Goal: Browse casually: Explore the website without a specific task or goal

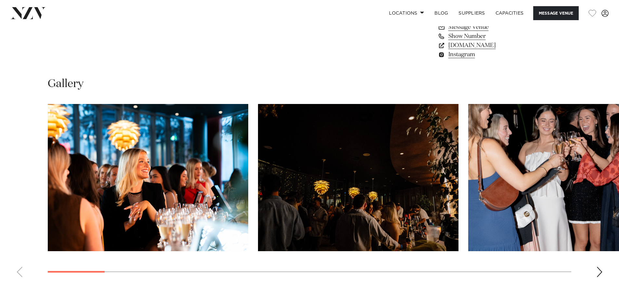
scroll to position [597, 0]
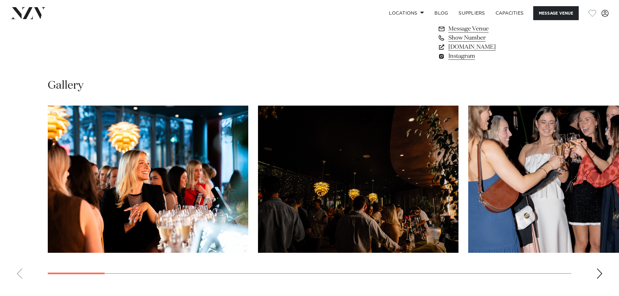
click at [599, 272] on div "Next slide" at bounding box center [600, 274] width 7 height 10
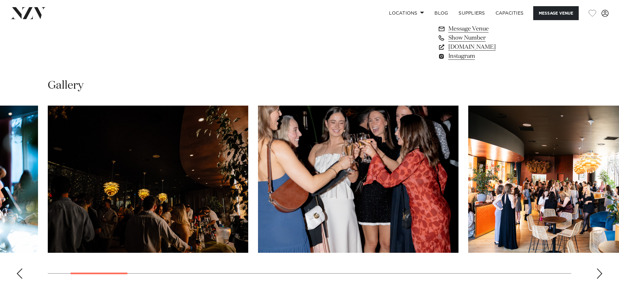
click at [599, 272] on div "Next slide" at bounding box center [600, 274] width 7 height 10
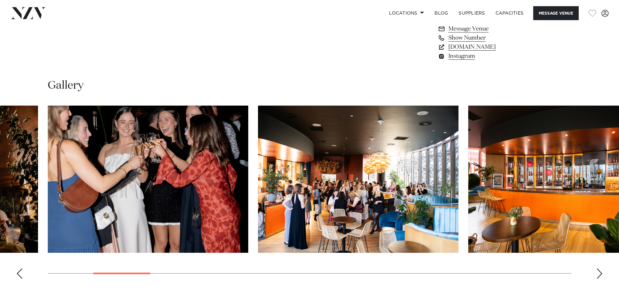
click at [599, 272] on div "Next slide" at bounding box center [600, 274] width 7 height 10
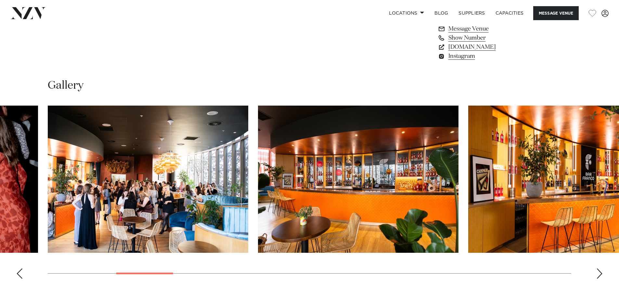
click at [599, 272] on div "Next slide" at bounding box center [600, 274] width 7 height 10
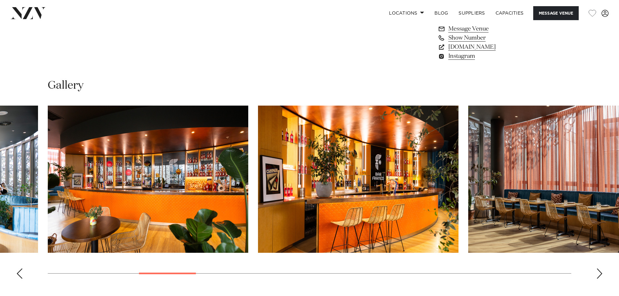
click at [599, 272] on div "Next slide" at bounding box center [600, 274] width 7 height 10
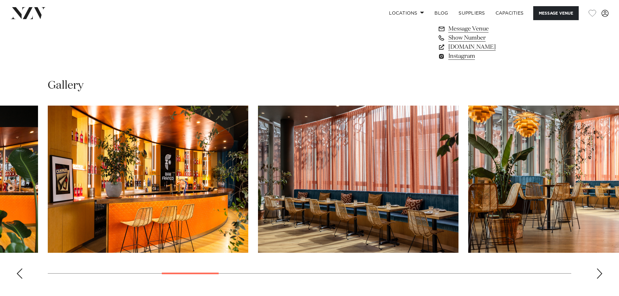
click at [599, 272] on div "Next slide" at bounding box center [600, 274] width 7 height 10
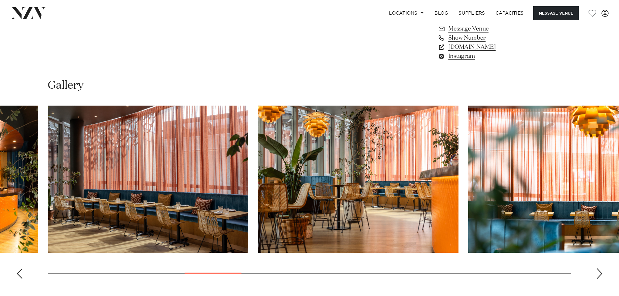
click at [599, 272] on div "Next slide" at bounding box center [600, 274] width 7 height 10
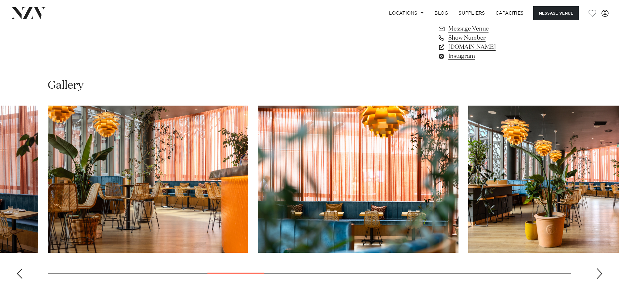
click at [599, 272] on div "Next slide" at bounding box center [600, 274] width 7 height 10
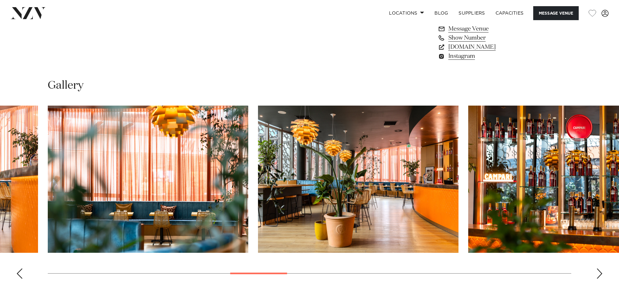
click at [599, 272] on div "Next slide" at bounding box center [600, 274] width 7 height 10
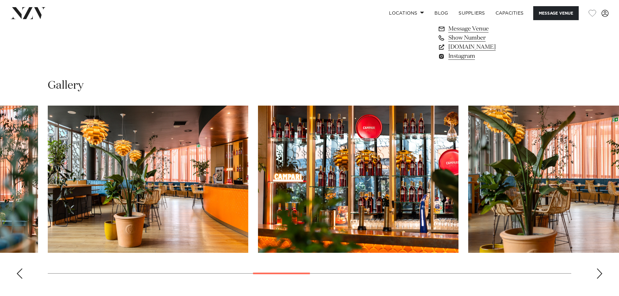
click at [599, 272] on div "Next slide" at bounding box center [600, 274] width 7 height 10
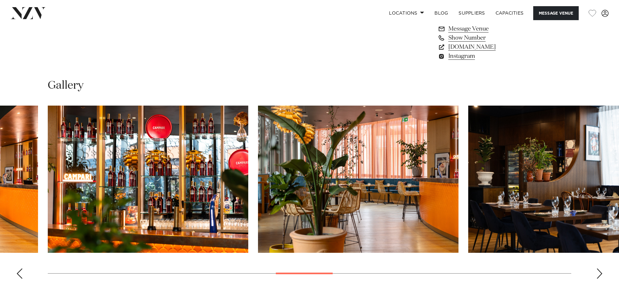
click at [599, 272] on div "Next slide" at bounding box center [600, 274] width 7 height 10
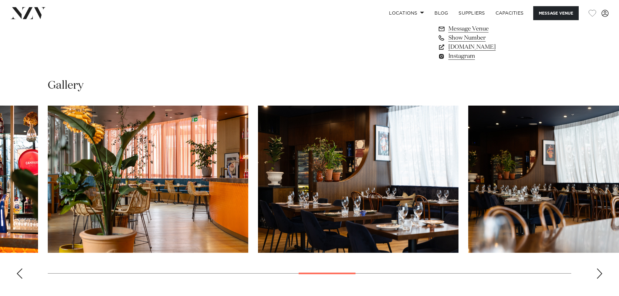
click at [599, 272] on div "Next slide" at bounding box center [600, 274] width 7 height 10
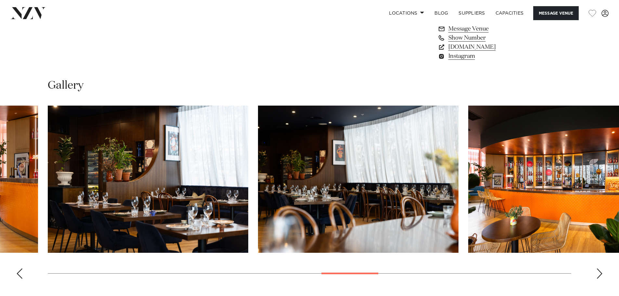
click at [599, 272] on div "Next slide" at bounding box center [600, 274] width 7 height 10
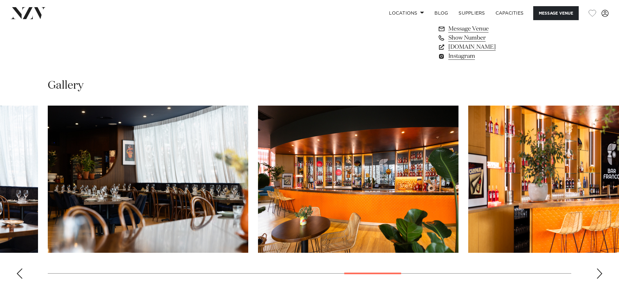
click at [599, 272] on div "Next slide" at bounding box center [600, 274] width 7 height 10
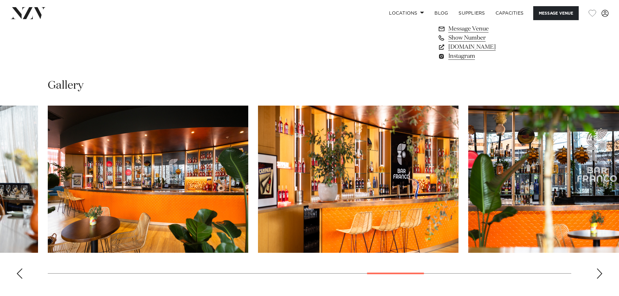
click at [599, 272] on div "Next slide" at bounding box center [600, 274] width 7 height 10
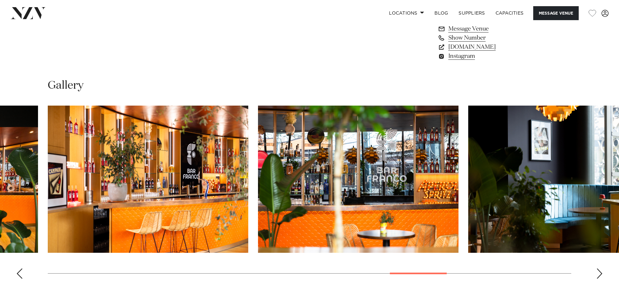
click at [599, 272] on div "Next slide" at bounding box center [600, 274] width 7 height 10
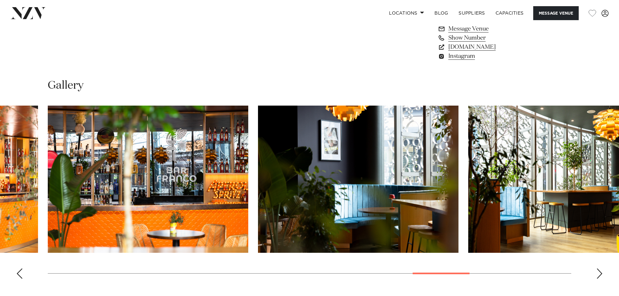
click at [600, 272] on div "Next slide" at bounding box center [600, 274] width 7 height 10
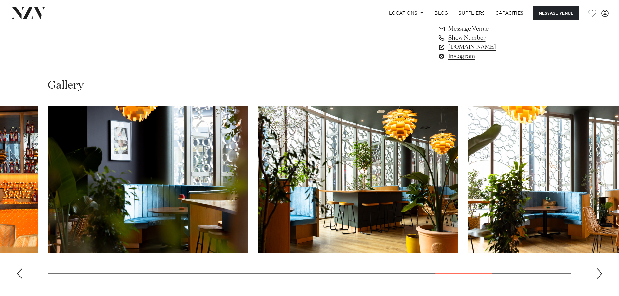
click at [600, 272] on div "Next slide" at bounding box center [600, 274] width 7 height 10
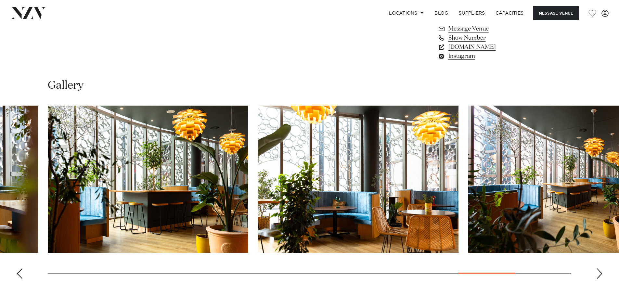
click at [601, 272] on div "Next slide" at bounding box center [600, 274] width 7 height 10
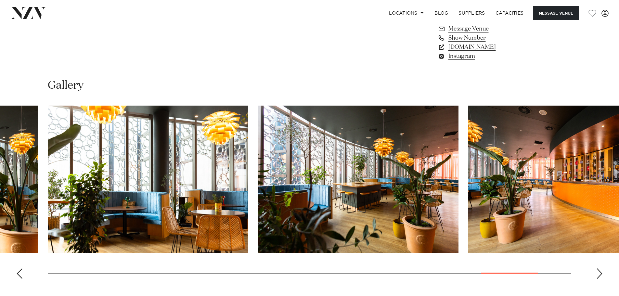
click at [601, 273] on div "Next slide" at bounding box center [600, 274] width 7 height 10
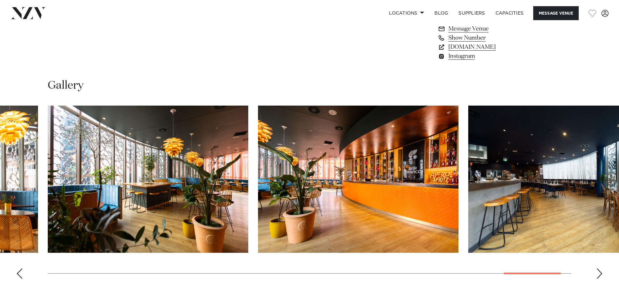
click at [602, 273] on div "Next slide" at bounding box center [600, 274] width 7 height 10
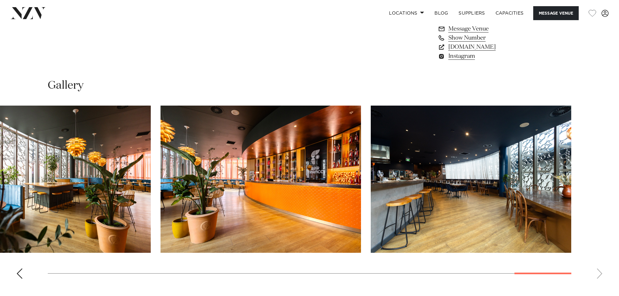
click at [20, 274] on div "Previous slide" at bounding box center [19, 274] width 7 height 10
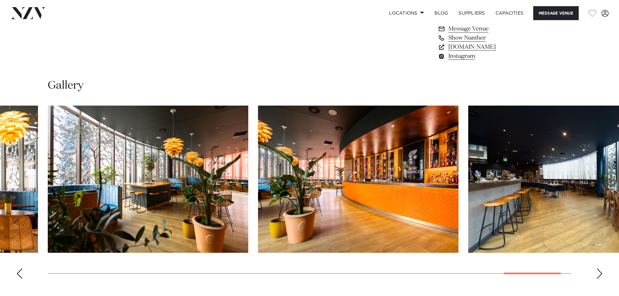
click at [20, 274] on div "Previous slide" at bounding box center [19, 274] width 7 height 10
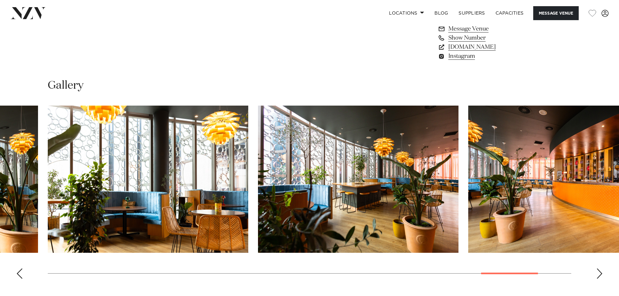
click at [20, 274] on div "Previous slide" at bounding box center [19, 274] width 7 height 10
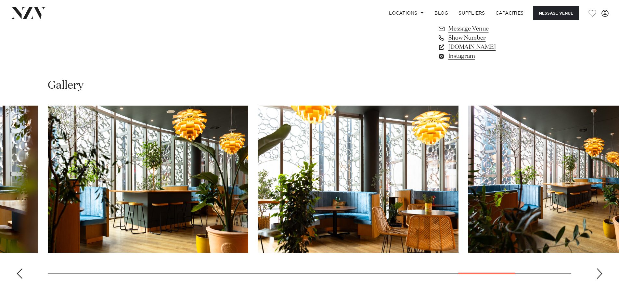
click at [20, 274] on div "Previous slide" at bounding box center [19, 274] width 7 height 10
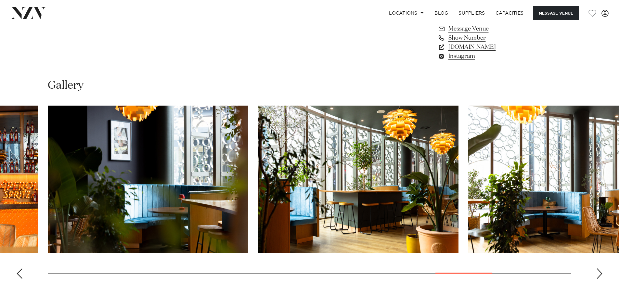
click at [20, 274] on div "Previous slide" at bounding box center [19, 274] width 7 height 10
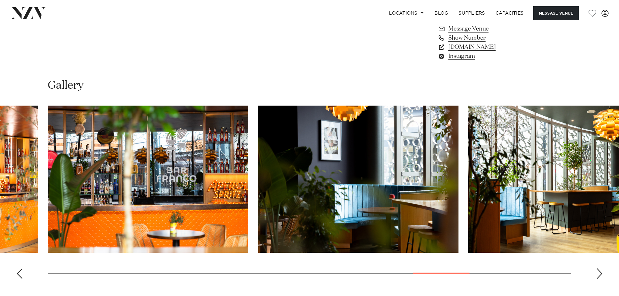
click at [20, 274] on div "Previous slide" at bounding box center [19, 274] width 7 height 10
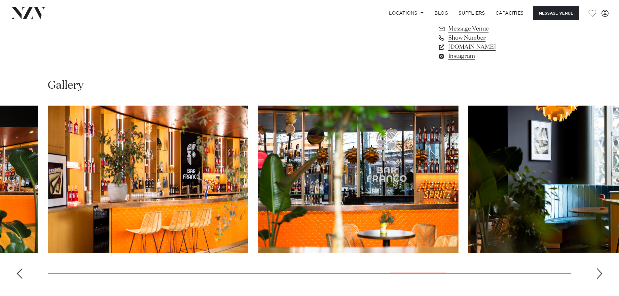
click at [20, 274] on div "Previous slide" at bounding box center [19, 274] width 7 height 10
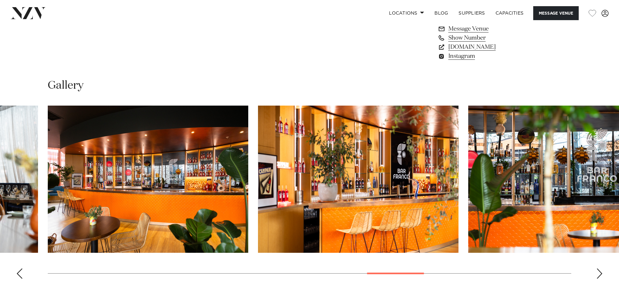
click at [20, 274] on div "Previous slide" at bounding box center [19, 274] width 7 height 10
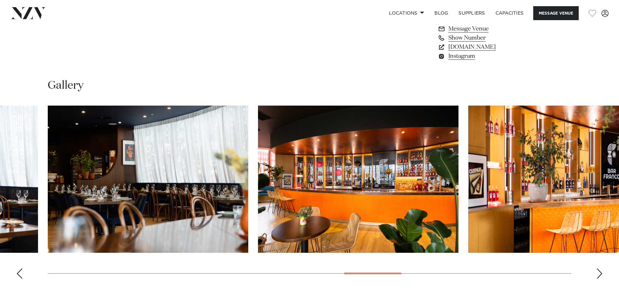
click at [20, 274] on div "Previous slide" at bounding box center [19, 274] width 7 height 10
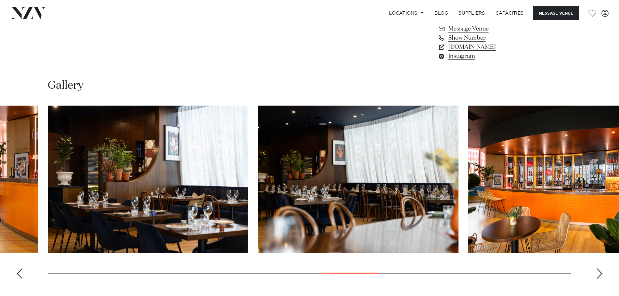
click at [20, 274] on div "Previous slide" at bounding box center [19, 274] width 7 height 10
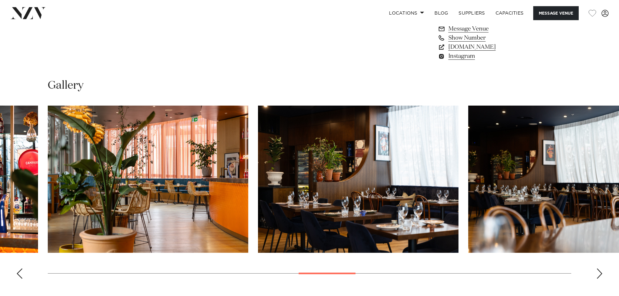
click at [20, 274] on div "Previous slide" at bounding box center [19, 274] width 7 height 10
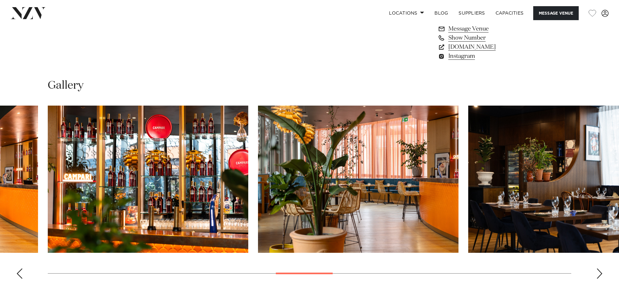
click at [20, 274] on div "Previous slide" at bounding box center [19, 274] width 7 height 10
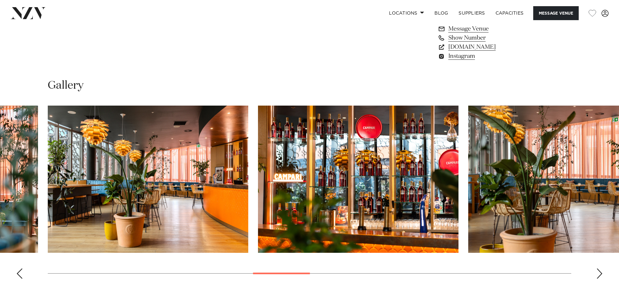
click at [20, 274] on div "Previous slide" at bounding box center [19, 274] width 7 height 10
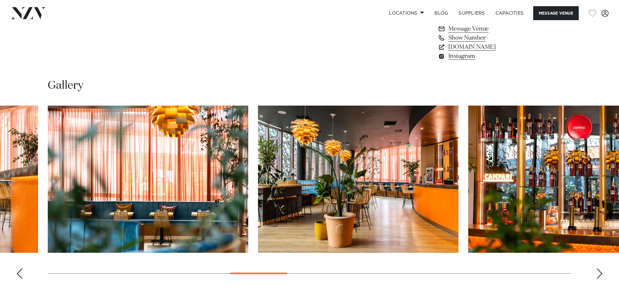
click at [20, 274] on div "Previous slide" at bounding box center [19, 274] width 7 height 10
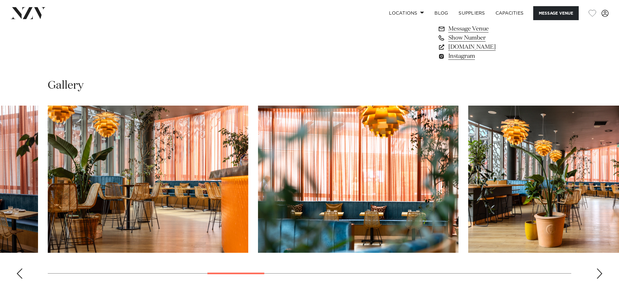
click at [20, 274] on div "Previous slide" at bounding box center [19, 274] width 7 height 10
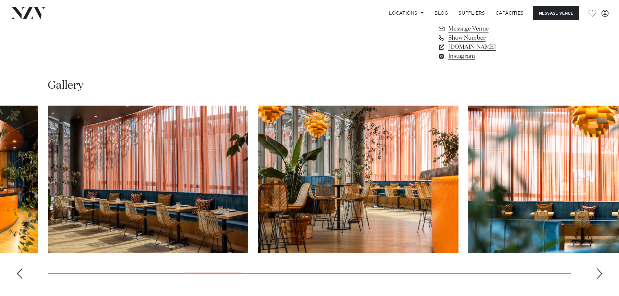
click at [20, 274] on div "Previous slide" at bounding box center [19, 274] width 7 height 10
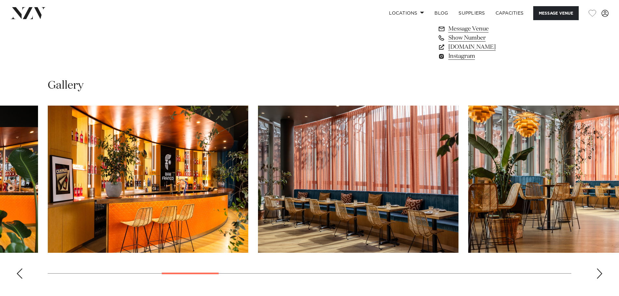
click at [20, 274] on div "Previous slide" at bounding box center [19, 274] width 7 height 10
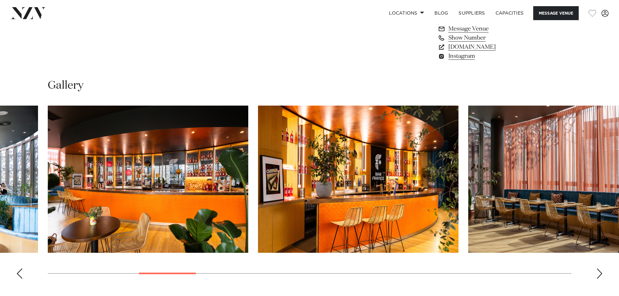
click at [20, 274] on div "Previous slide" at bounding box center [19, 274] width 7 height 10
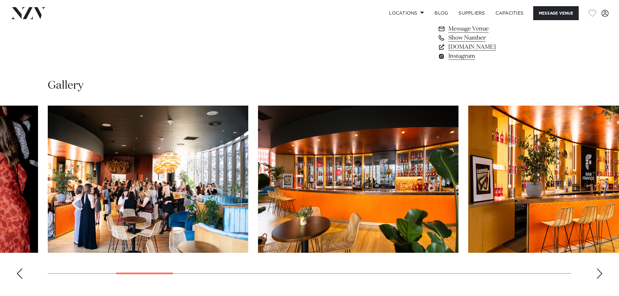
click at [20, 274] on div "Previous slide" at bounding box center [19, 274] width 7 height 10
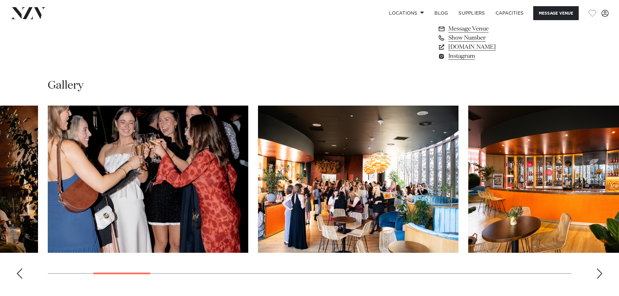
click at [20, 274] on div "Previous slide" at bounding box center [19, 274] width 7 height 10
